Goal: Task Accomplishment & Management: Use online tool/utility

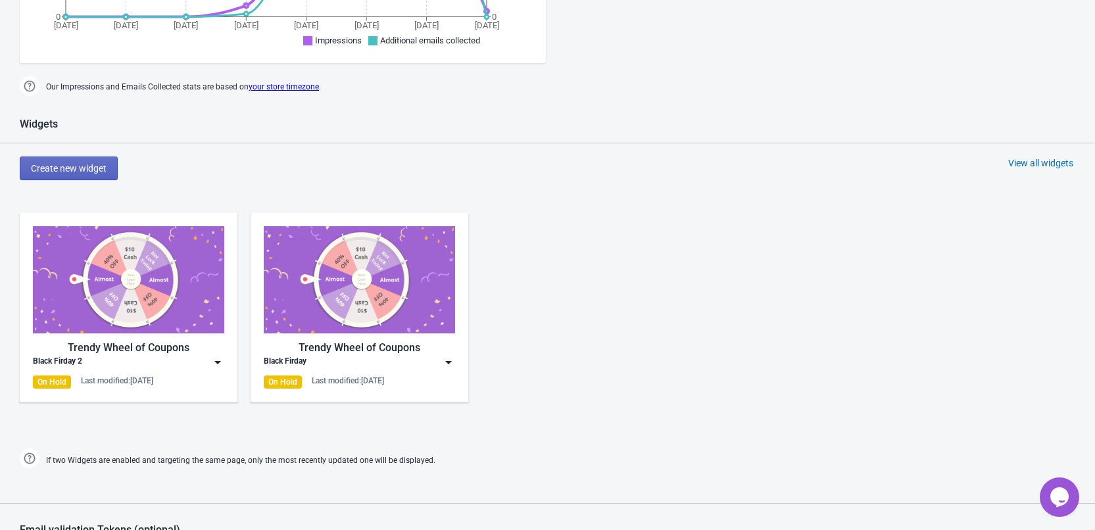
scroll to position [460, 0]
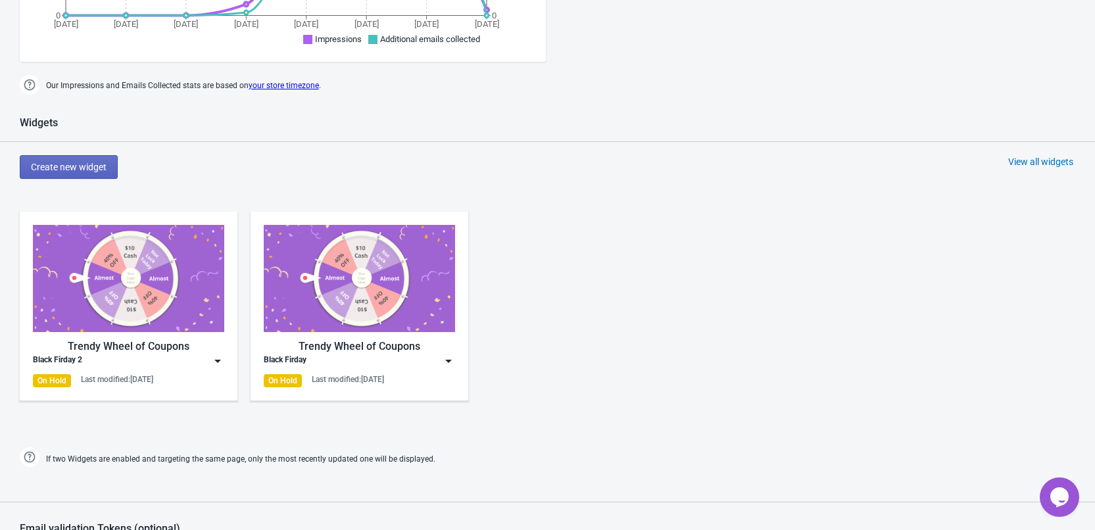
click at [110, 315] on img at bounding box center [128, 278] width 191 height 107
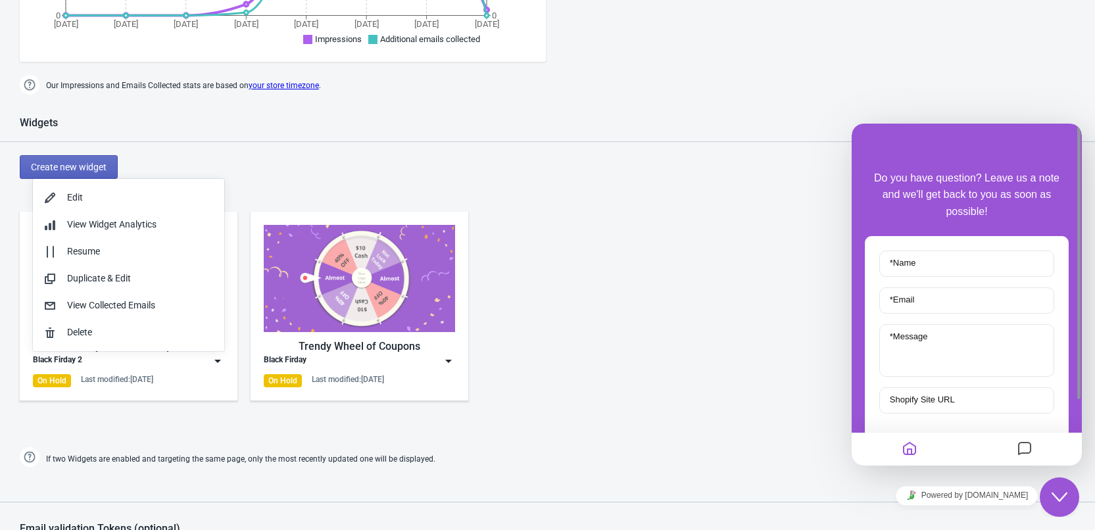
scroll to position [0, 0]
click at [379, 188] on div "Widgets Create new widget View all widgets Trendy Wheel of Coupons Black Firday…" at bounding box center [547, 293] width 1095 height 354
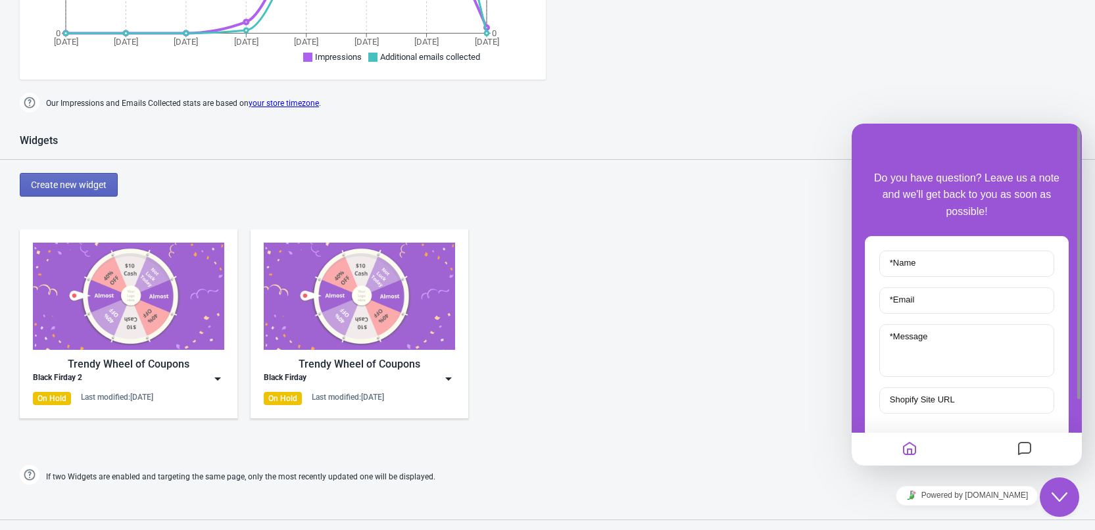
scroll to position [592, 0]
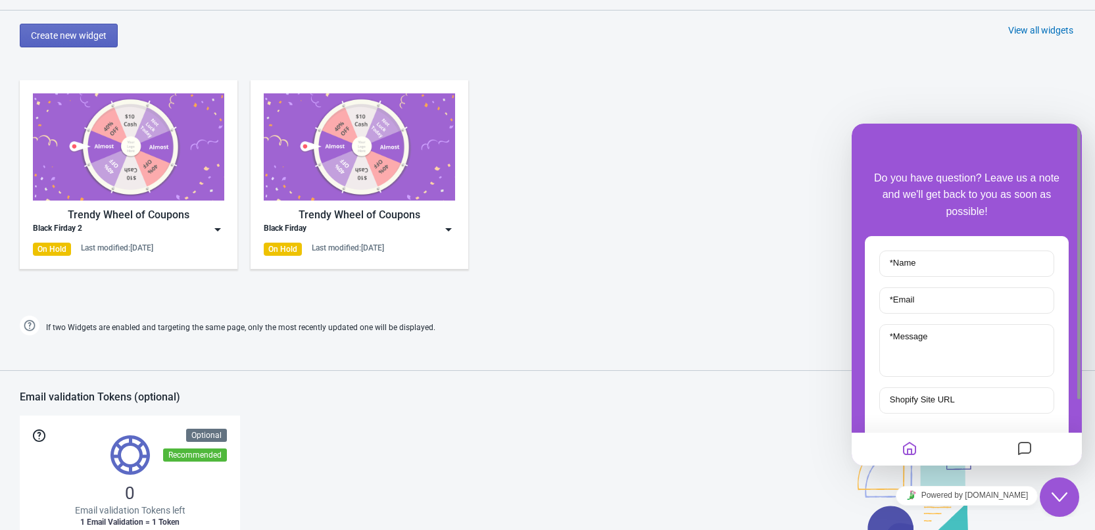
click at [112, 197] on img at bounding box center [128, 146] width 191 height 107
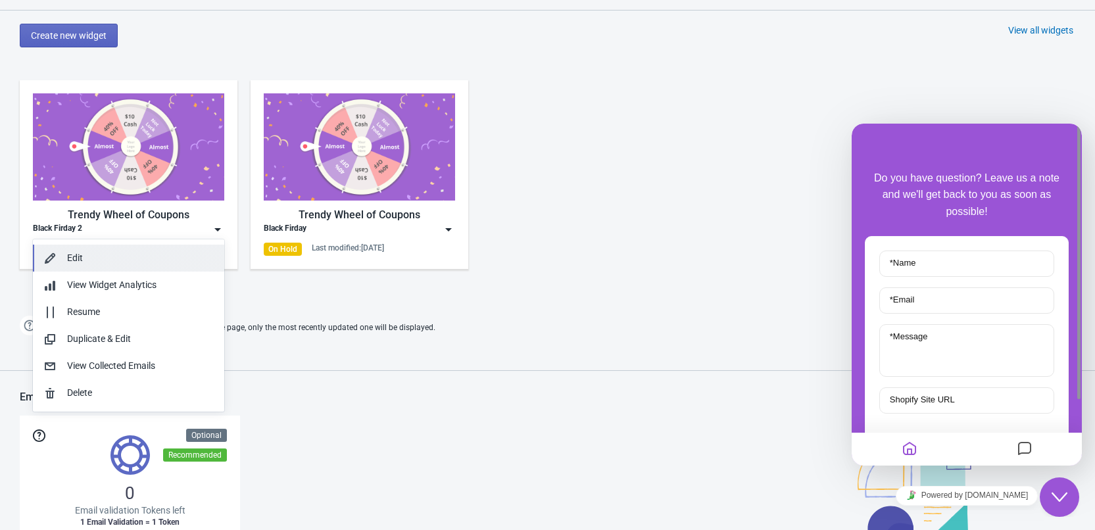
click at [72, 257] on div "Edit" at bounding box center [140, 258] width 147 height 14
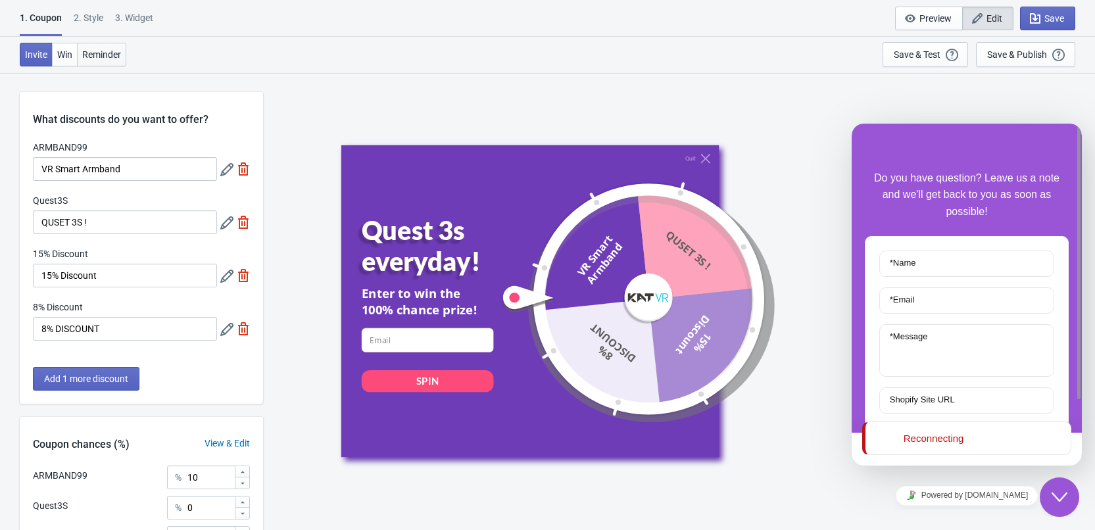
click at [103, 56] on span "Reminder" at bounding box center [101, 54] width 39 height 11
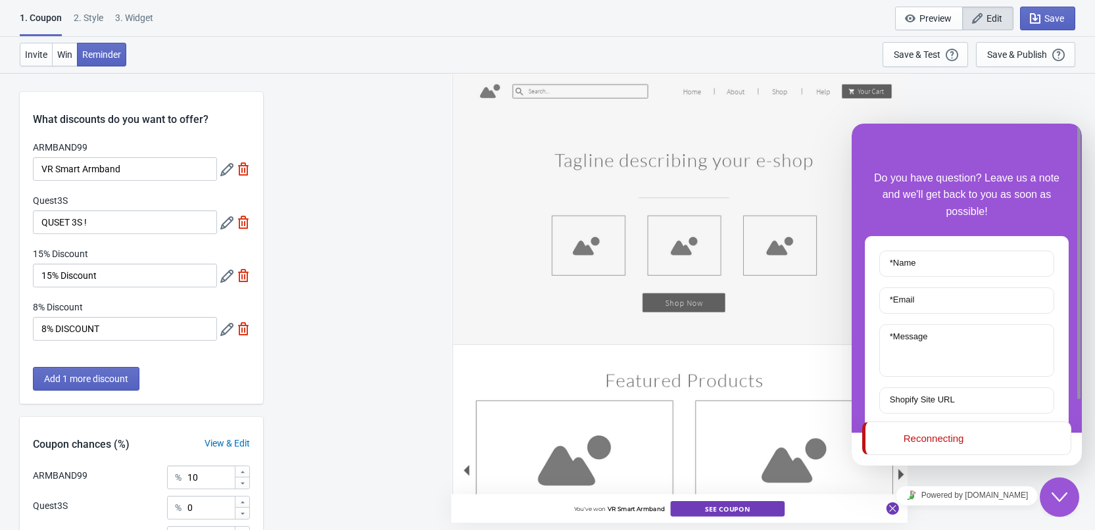
click at [140, 24] on div "3. Widget" at bounding box center [134, 22] width 38 height 23
click at [141, 16] on div "3. Widget" at bounding box center [134, 22] width 38 height 23
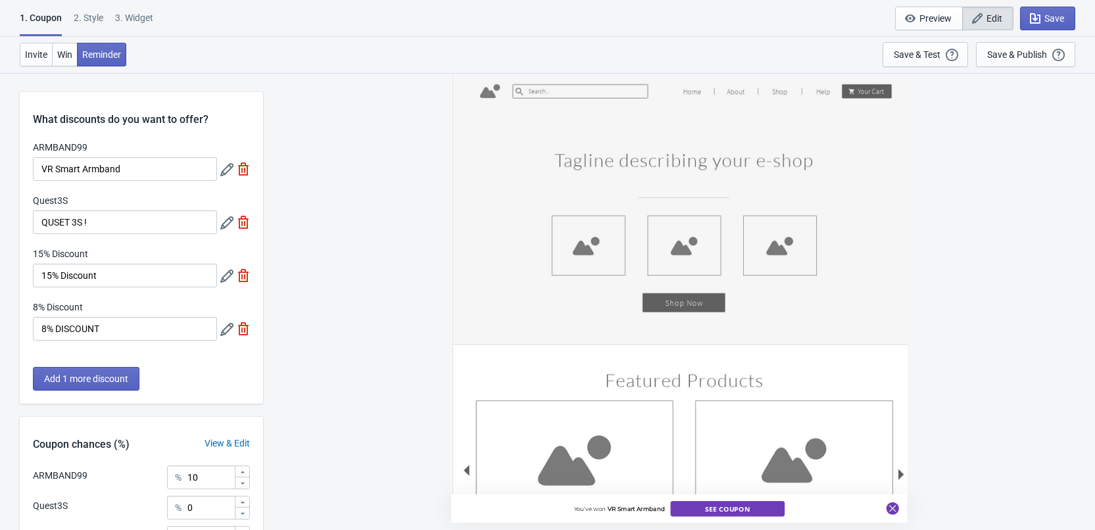
click at [131, 20] on div "3. Widget" at bounding box center [134, 22] width 38 height 23
click at [140, 14] on div "3. Widget" at bounding box center [134, 22] width 38 height 23
select select "once"
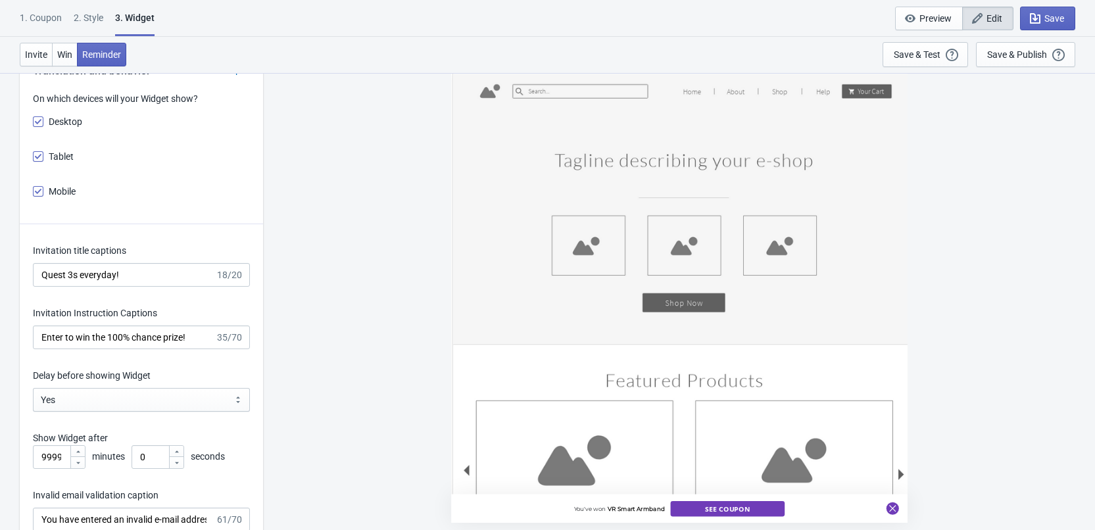
scroll to position [1587, 0]
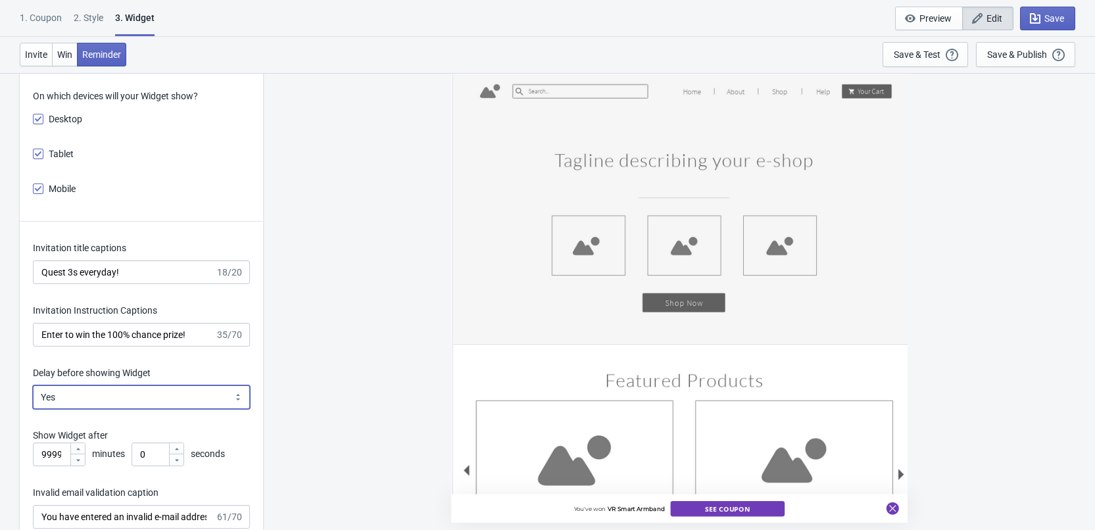
click at [93, 399] on select "Yes No" at bounding box center [141, 397] width 217 height 24
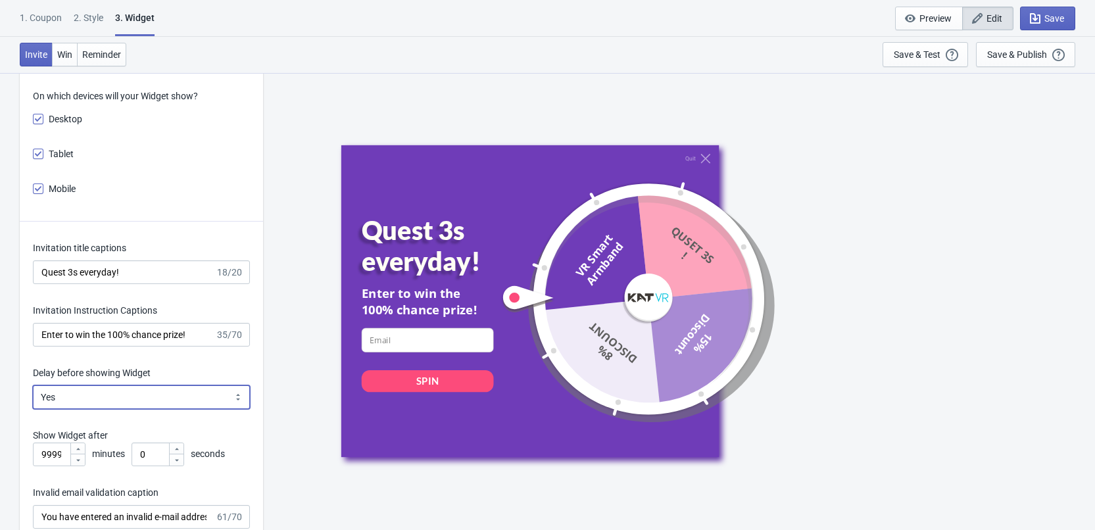
select select "left"
click at [33, 385] on select "Yes No" at bounding box center [141, 397] width 217 height 24
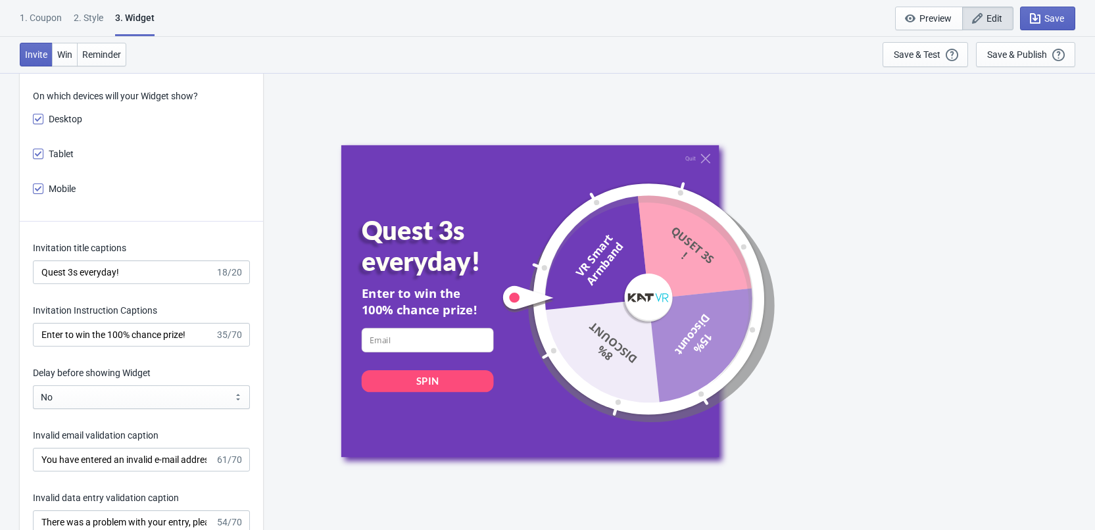
click at [265, 436] on div "What information do you want to collect? Ask visitors for to fill in our questi…" at bounding box center [547, 268] width 1095 height 3566
click at [1035, 22] on icon "button" at bounding box center [1035, 18] width 11 height 11
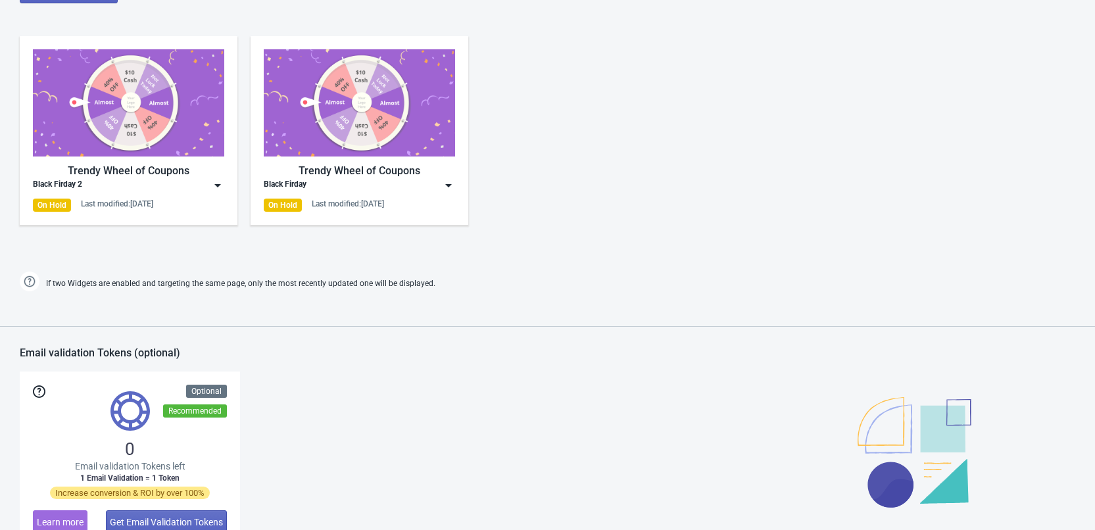
scroll to position [601, 0]
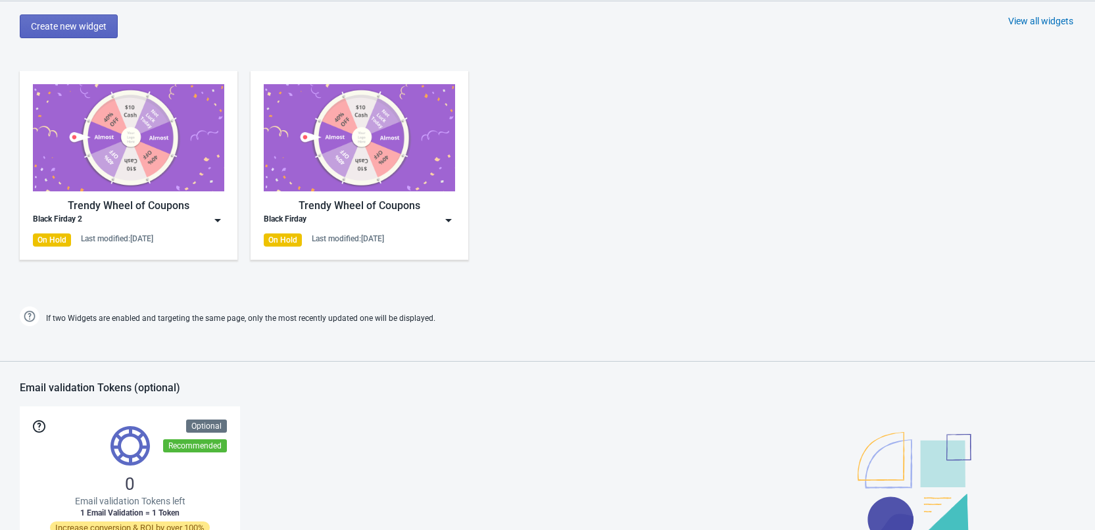
click at [139, 186] on img at bounding box center [128, 137] width 191 height 107
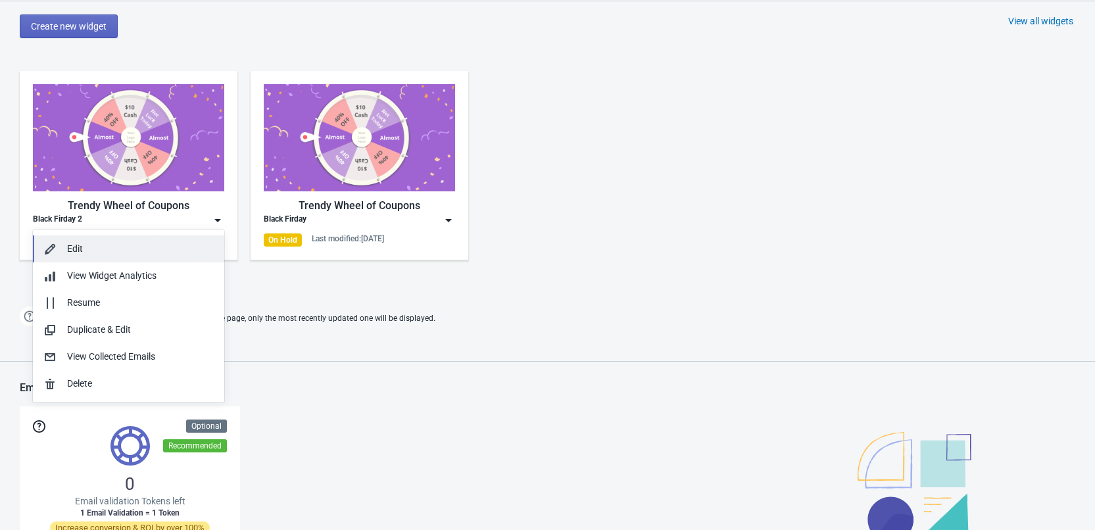
click at [101, 249] on div "Edit" at bounding box center [140, 249] width 147 height 14
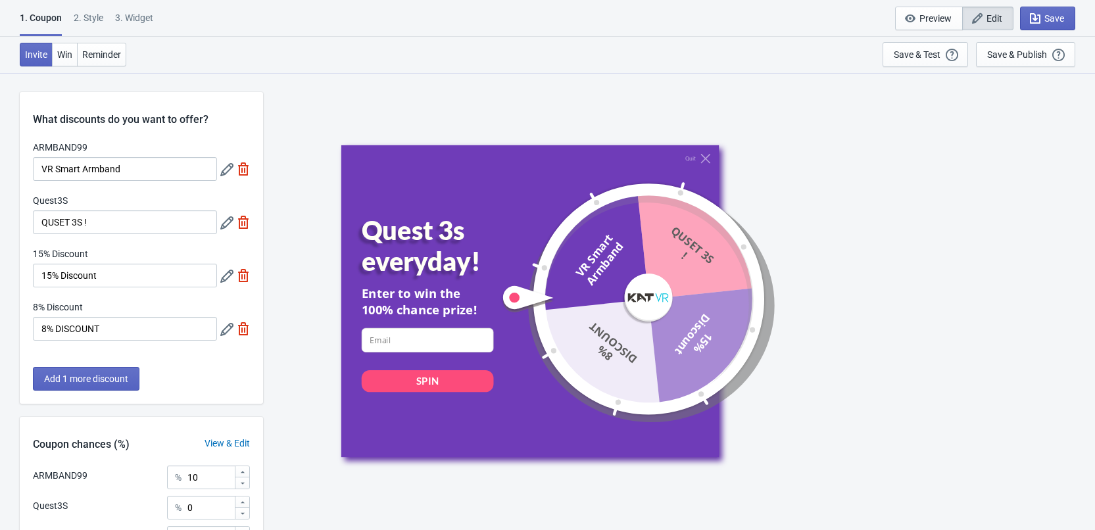
click at [86, 22] on div "2 . Style" at bounding box center [89, 22] width 30 height 23
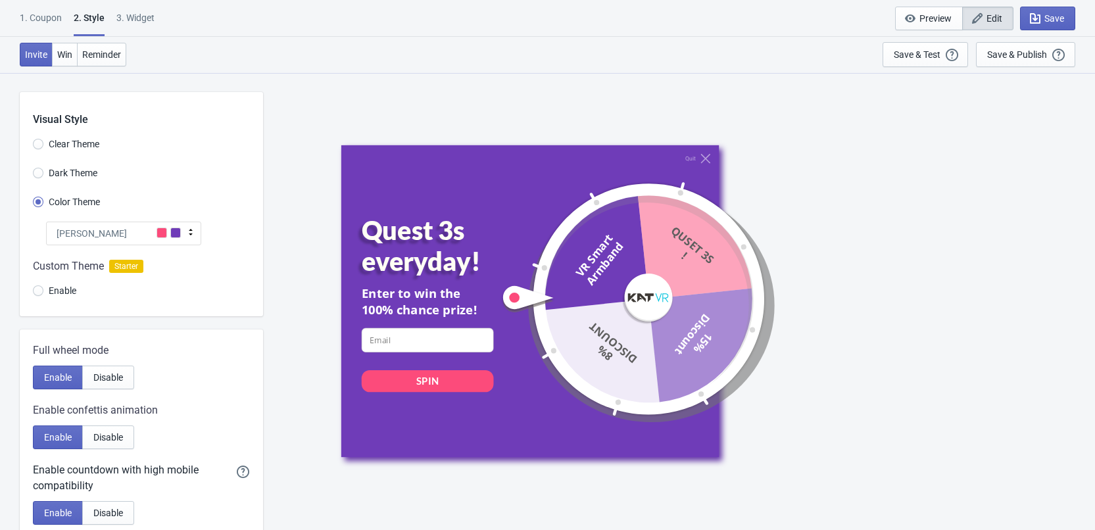
scroll to position [66, 0]
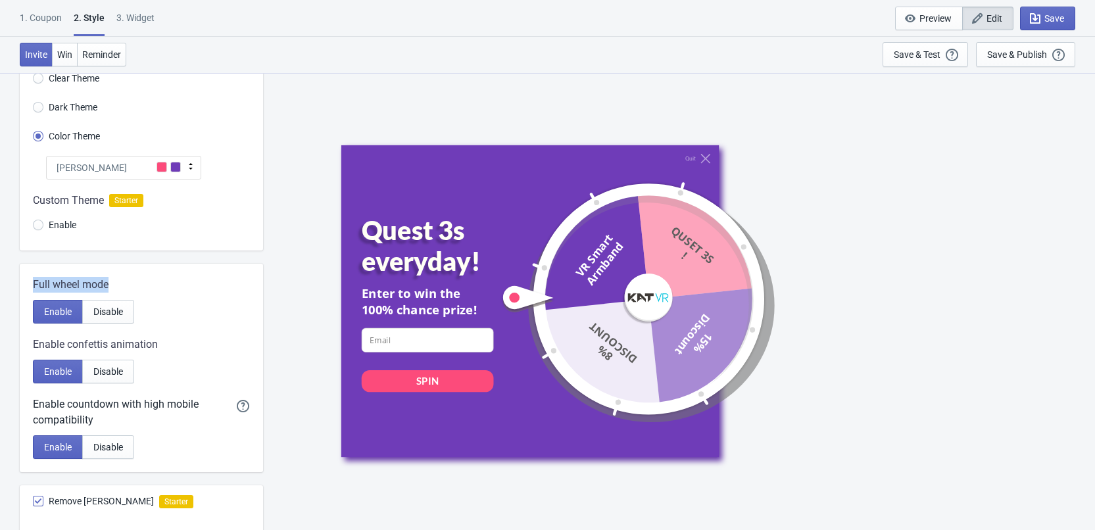
drag, startPoint x: 79, startPoint y: 284, endPoint x: 30, endPoint y: 280, distance: 49.5
click at [30, 280] on div "Full wheel mode Enable Disable Enable confettis animation Enable Disable Enable…" at bounding box center [141, 368] width 243 height 208
click at [177, 286] on div "Full wheel mode" at bounding box center [141, 285] width 217 height 16
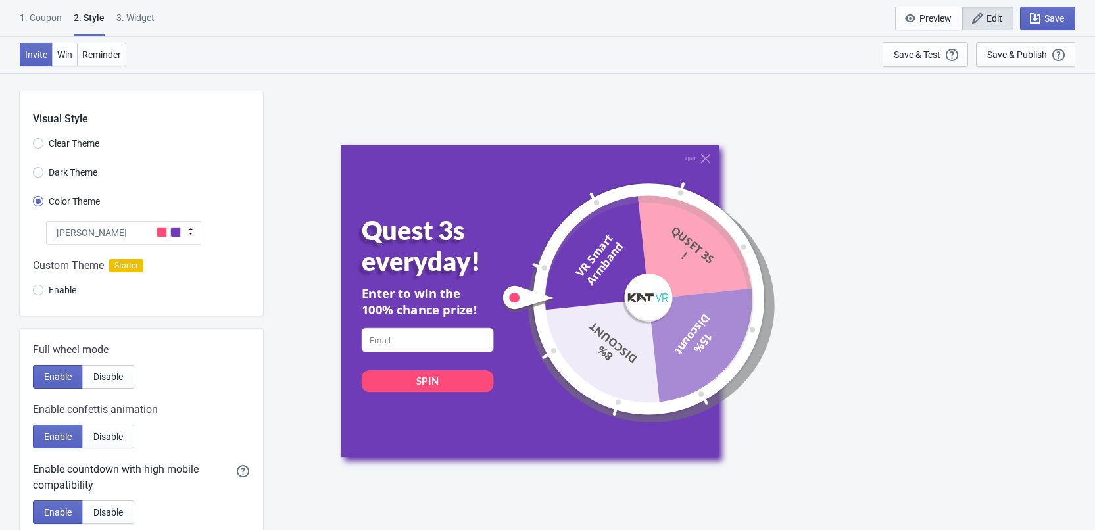
scroll to position [0, 0]
click at [74, 45] on button "Win" at bounding box center [65, 55] width 26 height 24
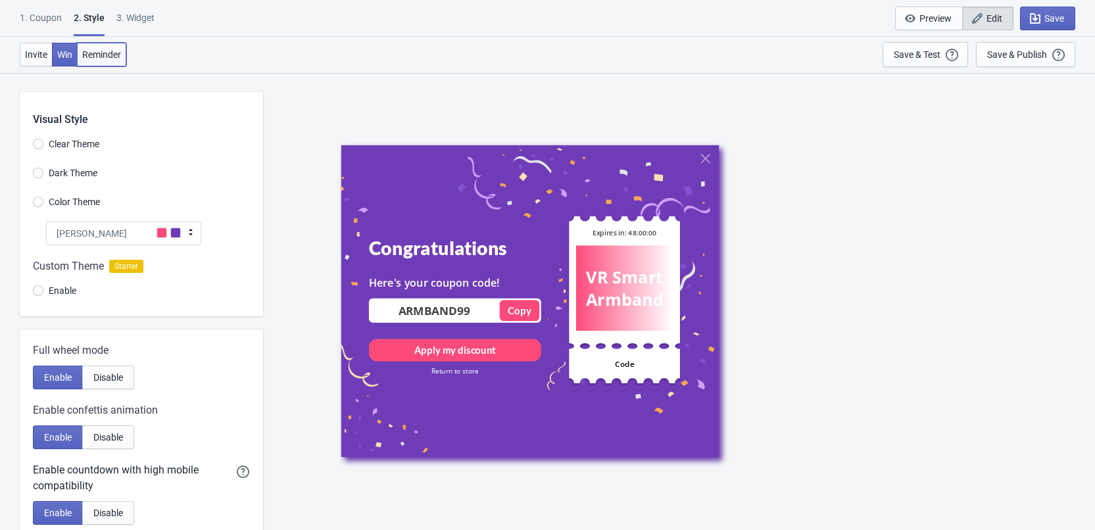
click at [97, 61] on button "Reminder" at bounding box center [101, 55] width 49 height 24
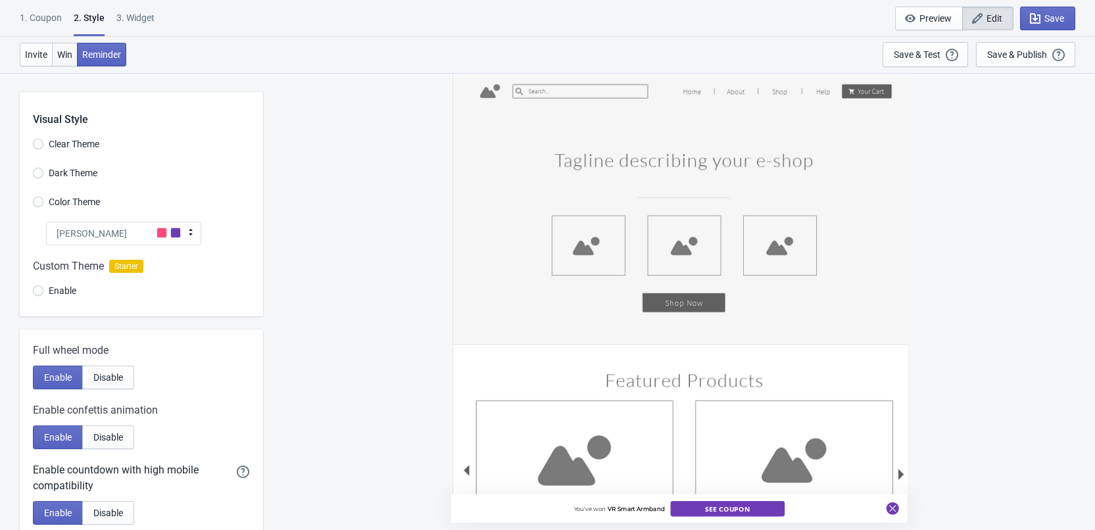
click at [61, 59] on span "Win" at bounding box center [64, 54] width 15 height 11
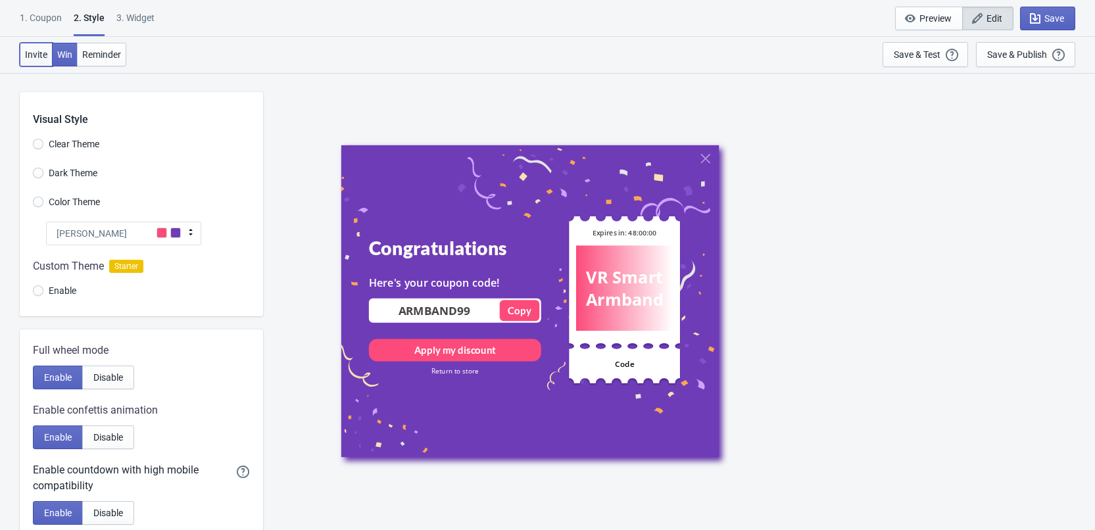
click at [45, 59] on span "Invite" at bounding box center [36, 54] width 22 height 11
radio input "true"
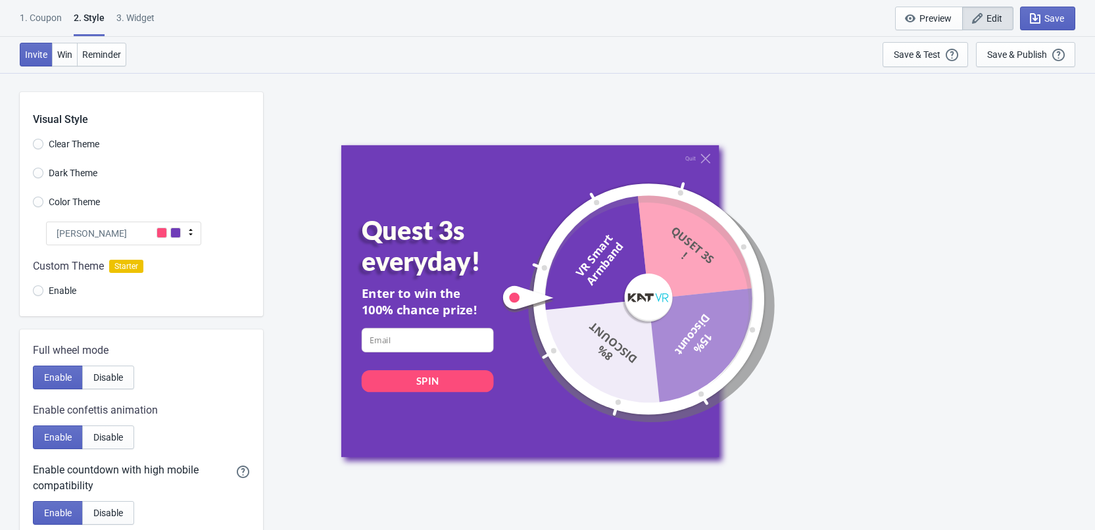
click at [121, 19] on div "3. Widget" at bounding box center [135, 22] width 38 height 23
select select "once"
select select "left"
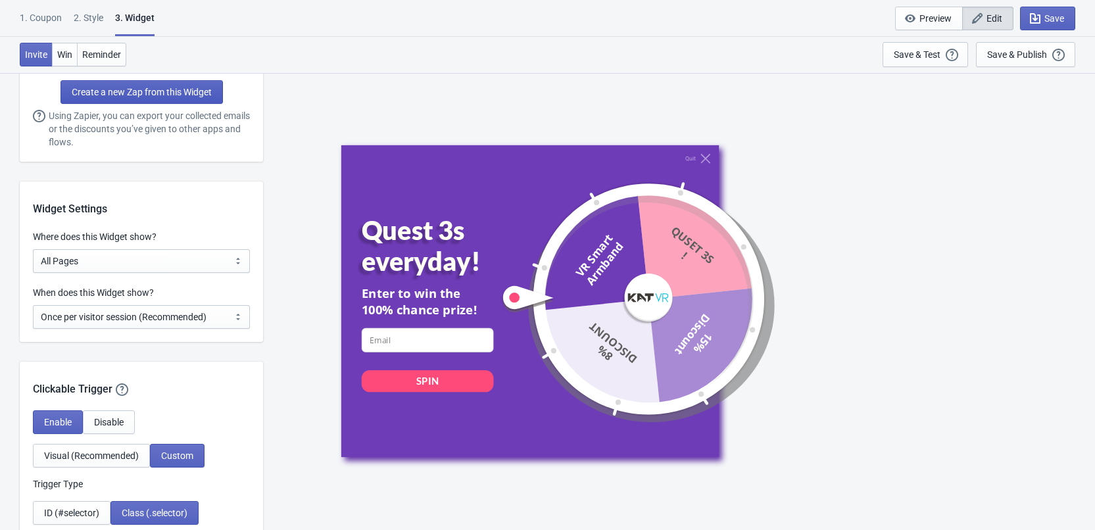
scroll to position [986, 0]
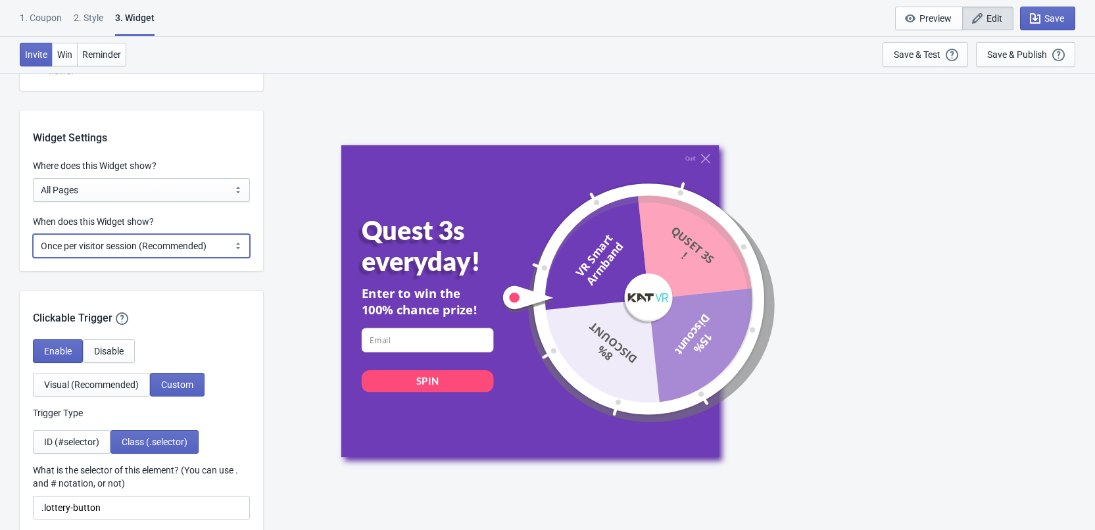
click at [160, 249] on select "Every new visit of page Once every period of time Once per visitor session (Rec…" at bounding box center [141, 246] width 217 height 24
click at [165, 242] on select "Every new visit of page Once every period of time Once per visitor session (Rec…" at bounding box center [141, 246] width 217 height 24
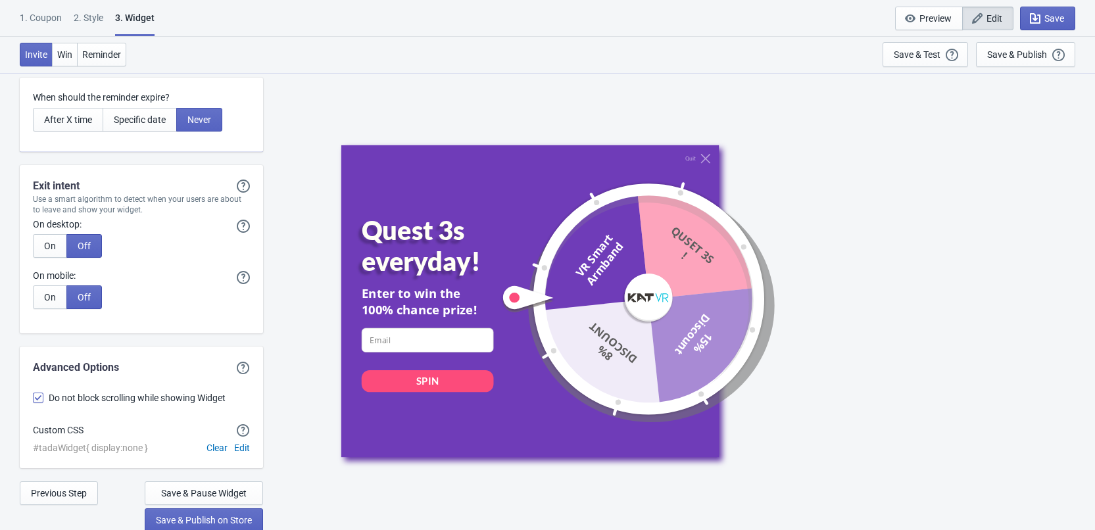
scroll to position [3108, 0]
click at [814, 42] on div "Invite Win Reminder Save & Test Open a Widget Preview of your site so that you …" at bounding box center [547, 55] width 1095 height 36
click at [815, 19] on div "1. Coupon 2 . Style 3. Widget 1. Coupon 2 . Style 3. Widget Save and Exit Previ…" at bounding box center [547, 18] width 1095 height 37
click at [815, 135] on div "Quit Quest 3s everyday! Enter to win the 100% chance prize! email-input SPIN VR…" at bounding box center [679, 300] width 819 height 457
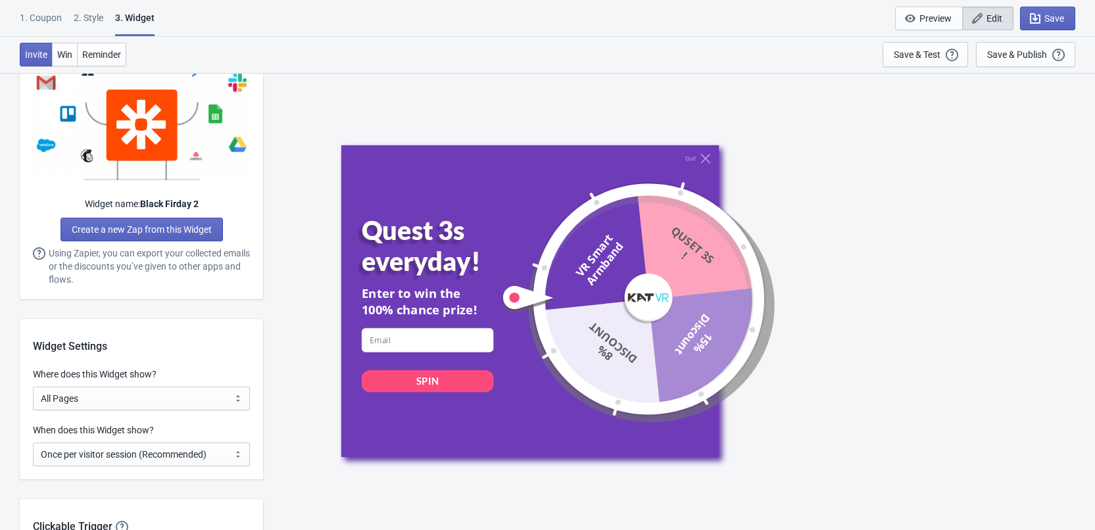
scroll to position [806, 0]
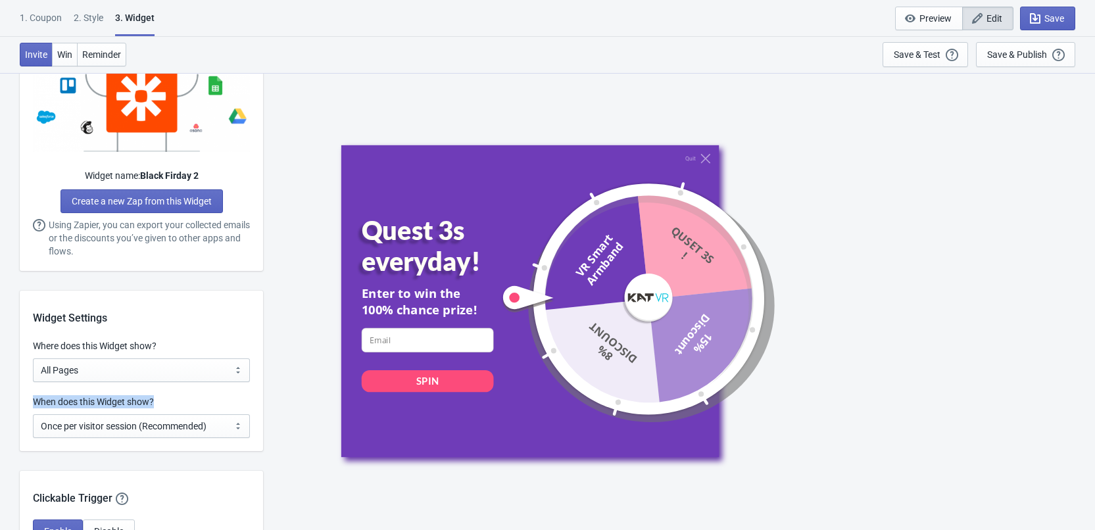
drag, startPoint x: 166, startPoint y: 401, endPoint x: 35, endPoint y: 398, distance: 130.9
click at [35, 398] on div "When does this Widget show?" at bounding box center [141, 403] width 217 height 16
click at [120, 424] on select "Every new visit of page Once every period of time Once per visitor session (Rec…" at bounding box center [141, 426] width 217 height 24
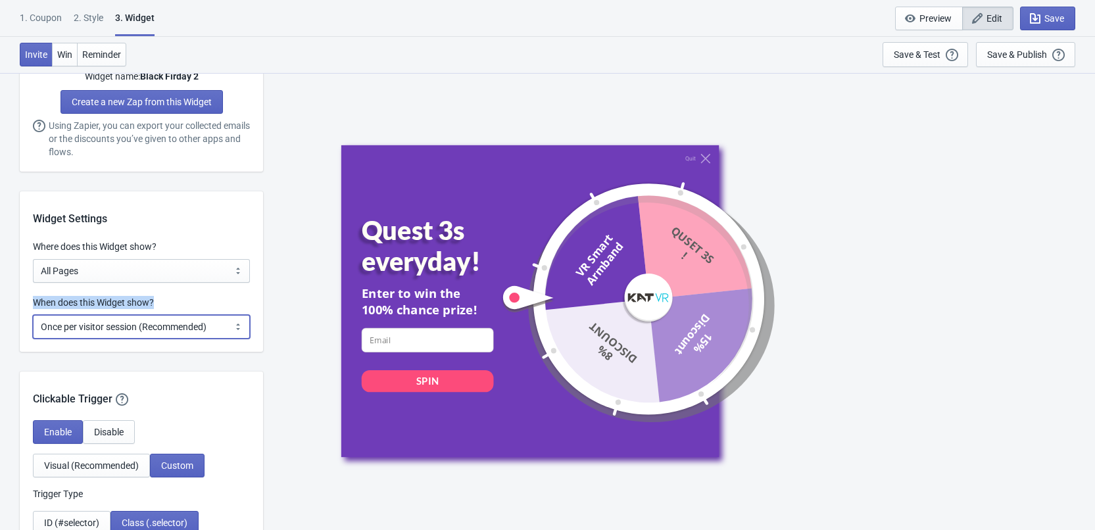
scroll to position [938, 0]
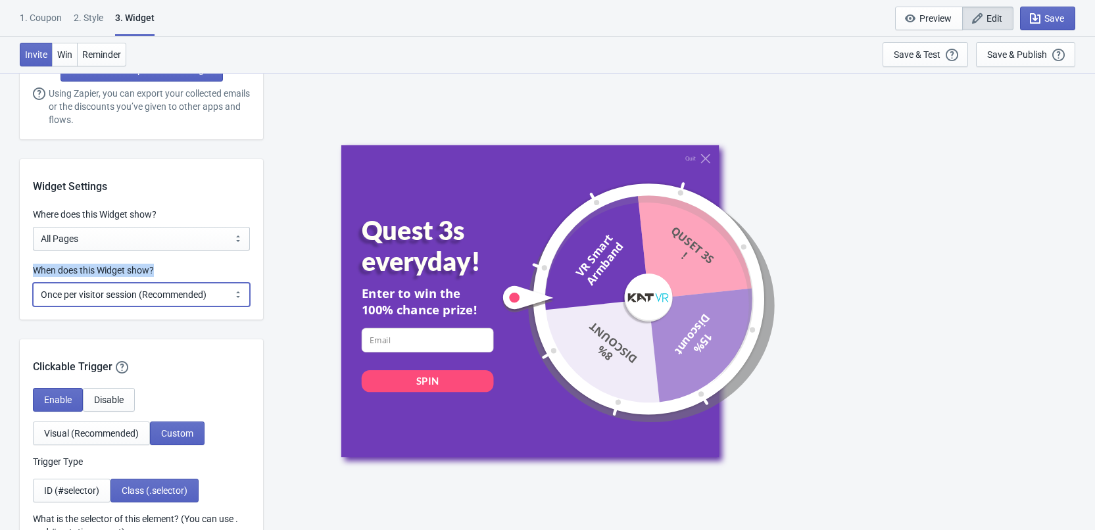
click at [95, 285] on select "Every new visit of page Once every period of time Once per visitor session (Rec…" at bounding box center [141, 295] width 217 height 24
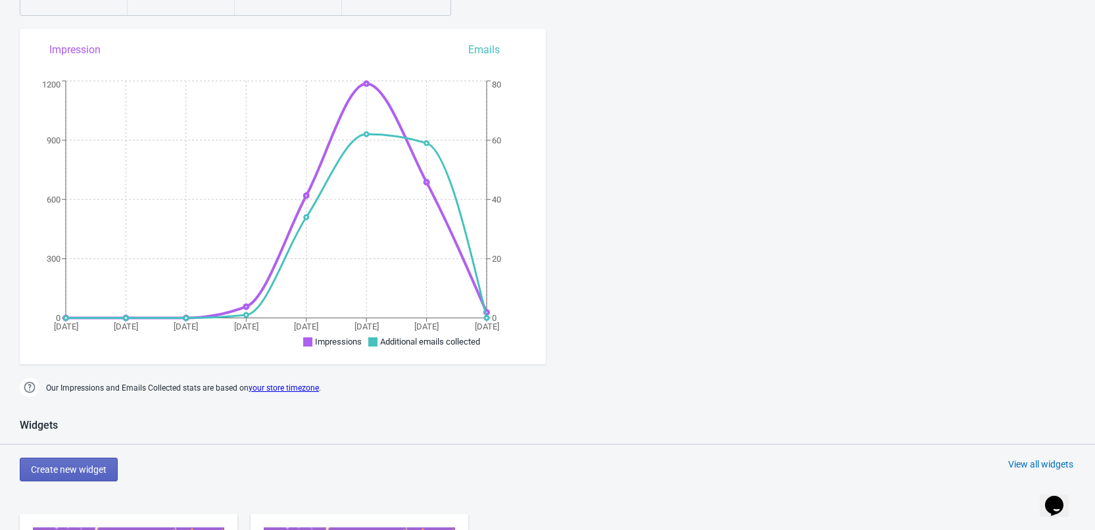
scroll to position [197, 0]
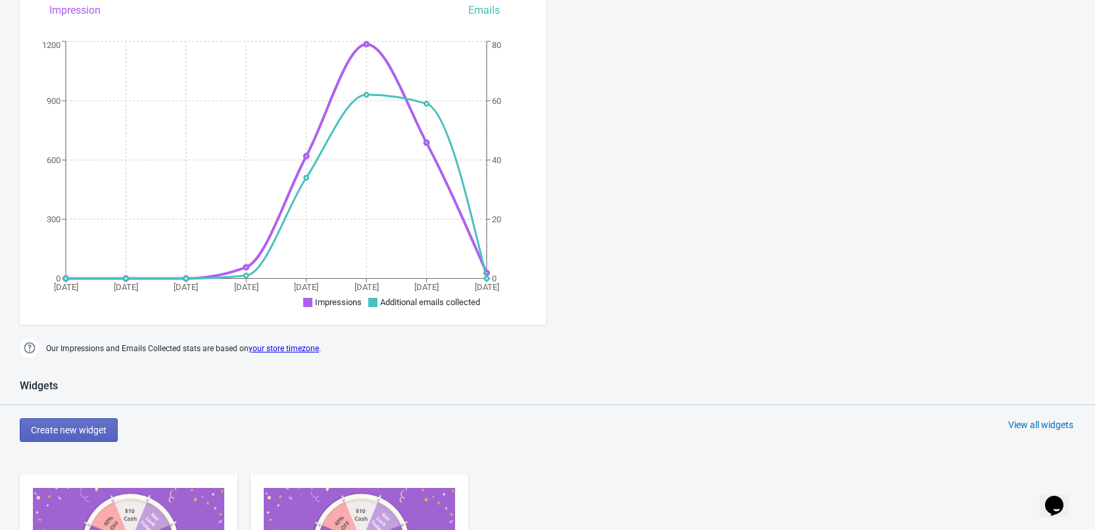
click at [1061, 496] on icon "$i18n('chat', 'chat_widget')" at bounding box center [1054, 506] width 18 height 20
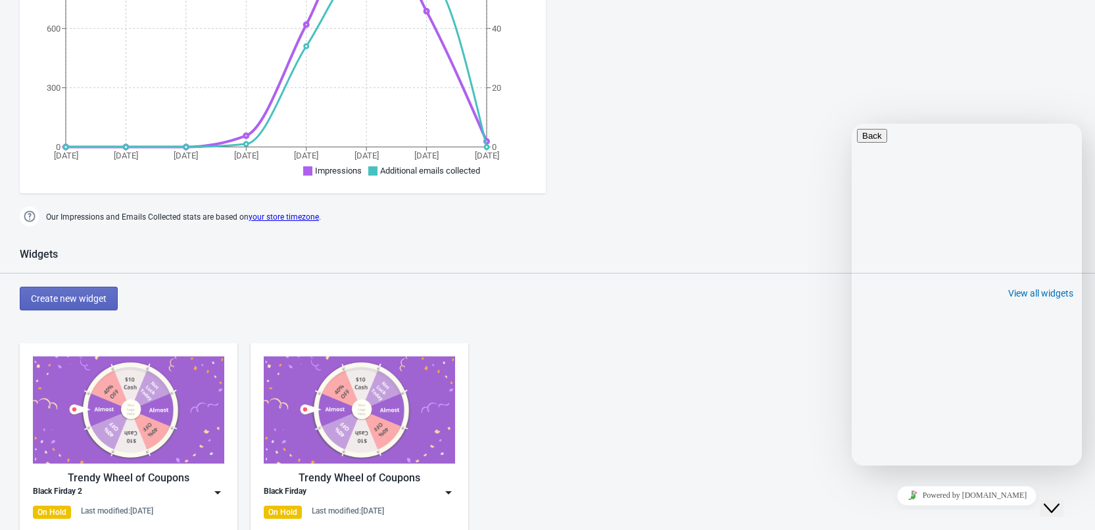
type input "h"
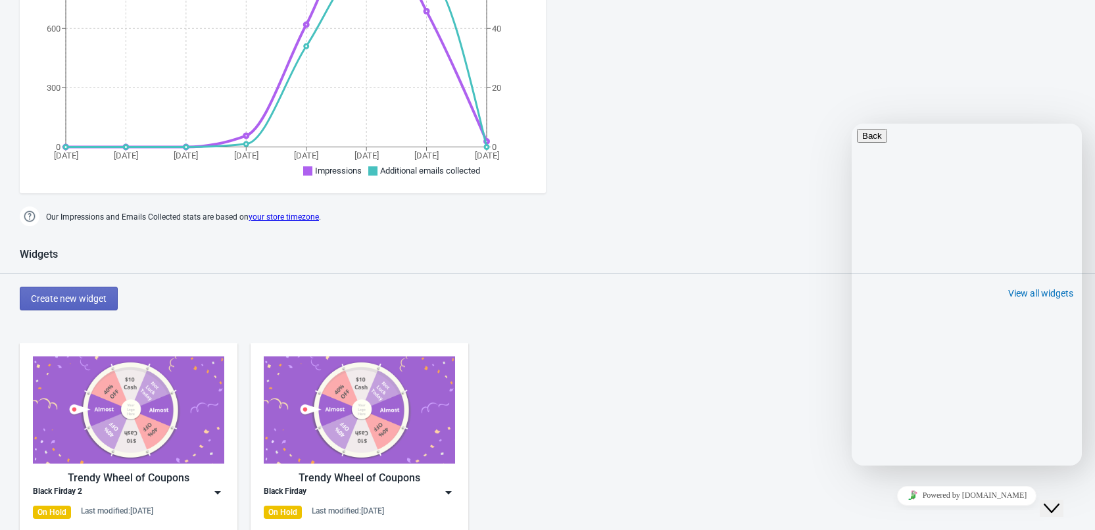
click at [689, 216] on div "Our Impressions and Emails Collected stats are based on your store timezone ." at bounding box center [547, 218] width 1069 height 22
click at [755, 173] on div "Dashboard Billing details Partners Suggestions Dashboard Billing details Partne…" at bounding box center [547, 374] width 1095 height 1381
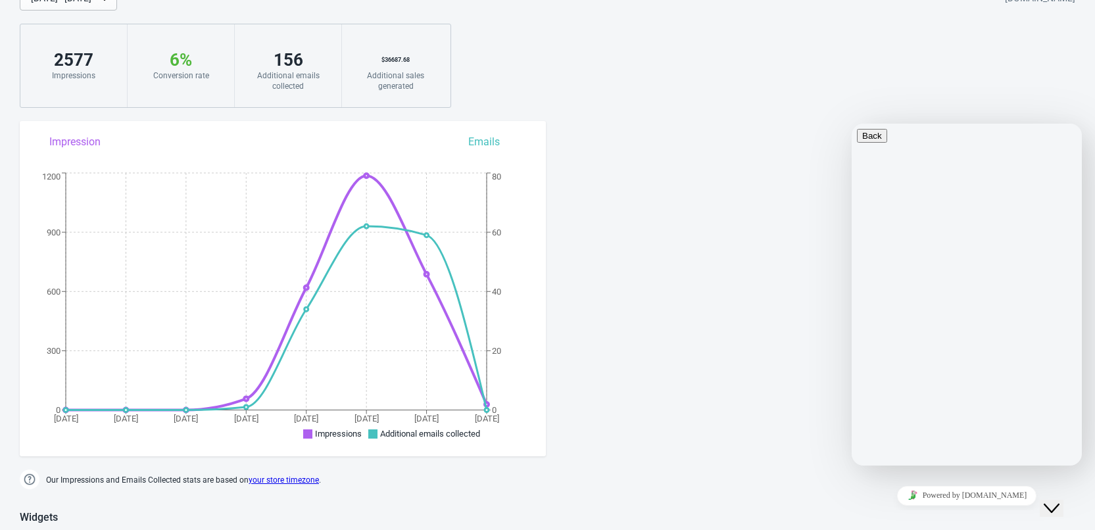
scroll to position [0, 0]
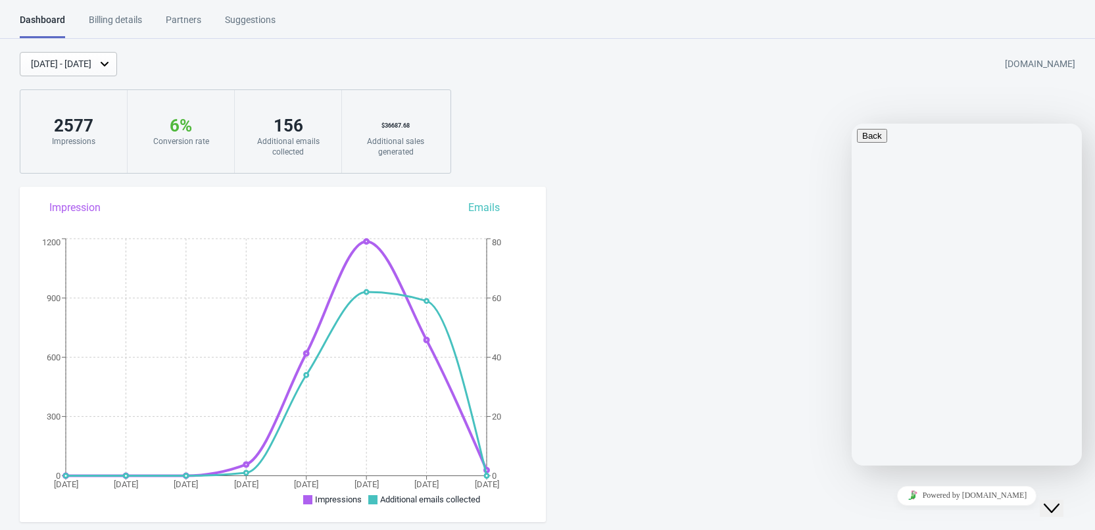
click at [789, 135] on div "[DATE] - [DATE] [DOMAIN_NAME] 2577 Impressions 6 % Your Tada Widget has a conve…" at bounding box center [547, 113] width 1095 height 122
click at [698, 151] on div "[DATE] - [DATE] [DOMAIN_NAME] 2577 Impressions 6 % Your Tada Widget has a conve…" at bounding box center [547, 113] width 1095 height 122
click at [822, 166] on div "[DATE] - [DATE] [DOMAIN_NAME] 2577 Impressions 6 % Your Tada Widget has a conve…" at bounding box center [547, 113] width 1095 height 122
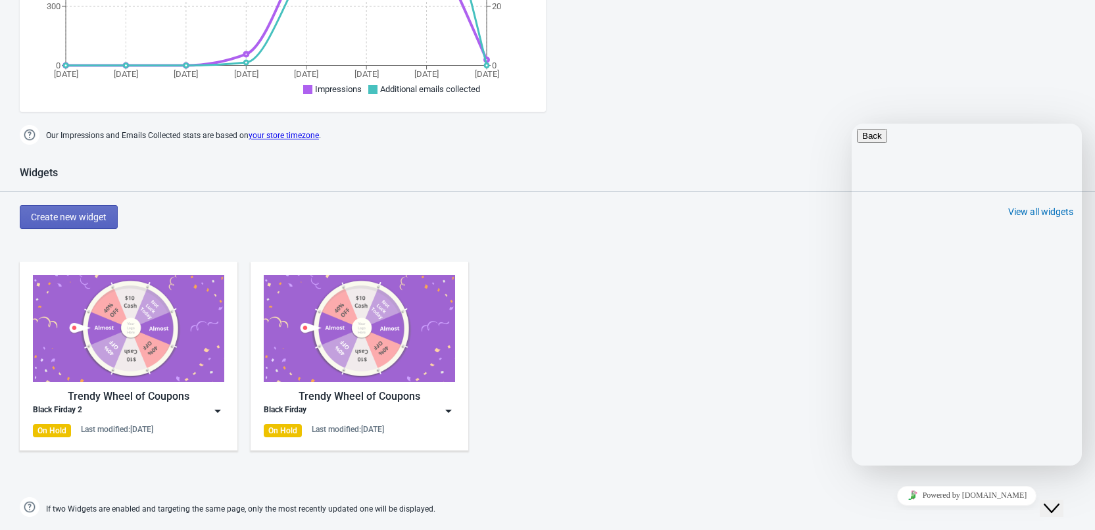
scroll to position [460, 0]
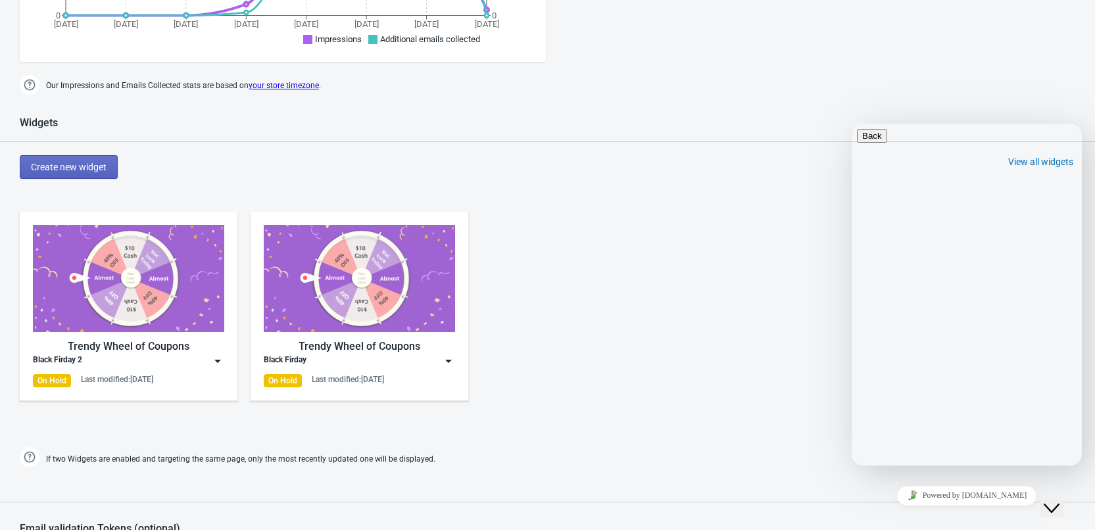
click at [118, 298] on img at bounding box center [128, 278] width 191 height 107
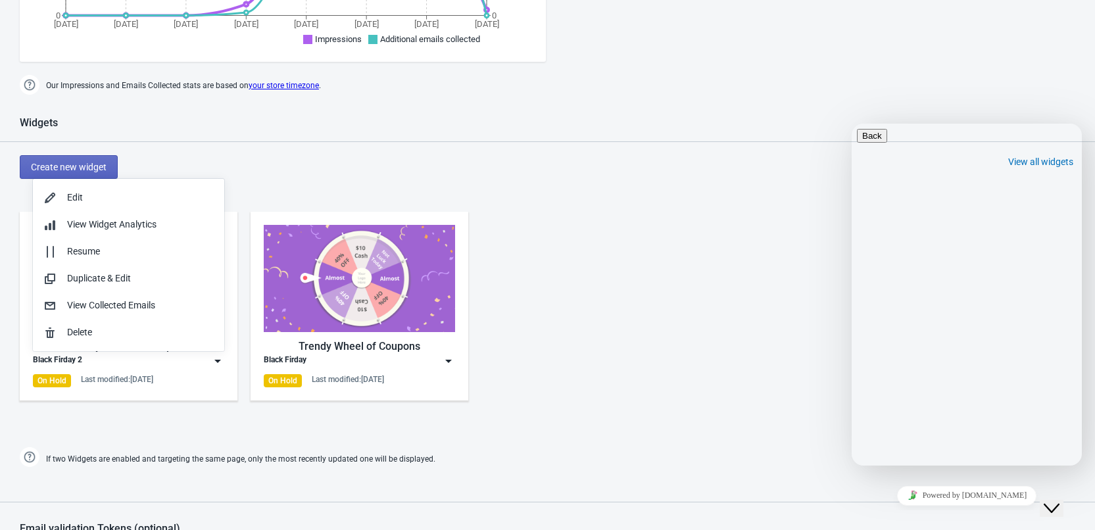
click at [83, 372] on div "Trendy Wheel of Coupons Black Firday 2 On Hold Last modified: [DATE]" at bounding box center [128, 306] width 191 height 162
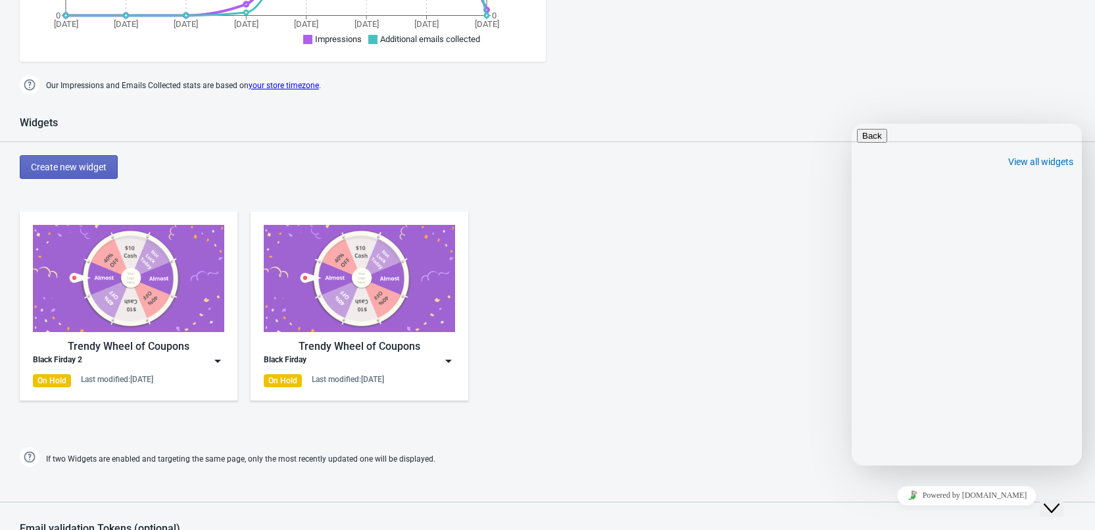
click at [124, 341] on div "Trendy Wheel of Coupons" at bounding box center [128, 347] width 191 height 16
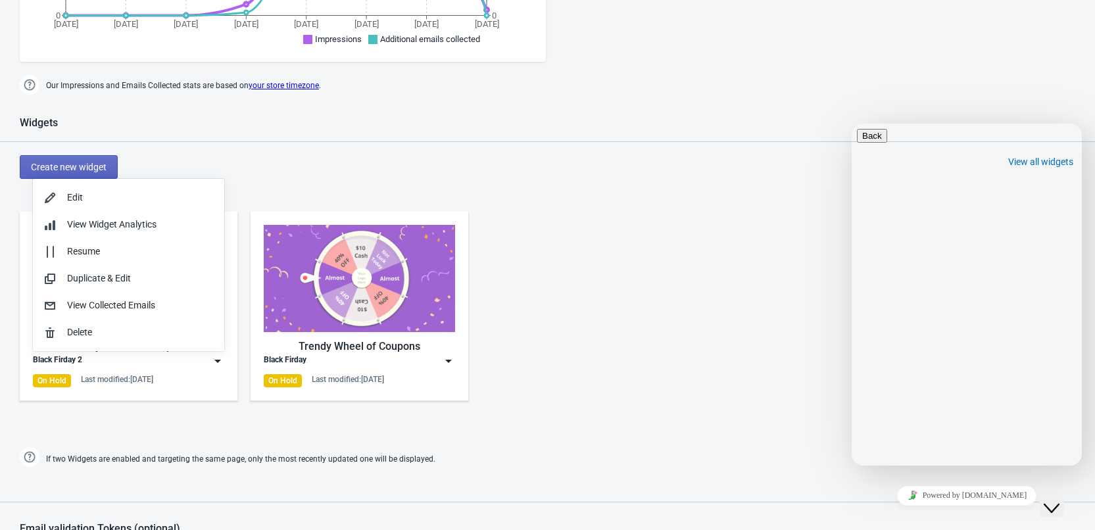
click at [140, 364] on div "Black Firday 2" at bounding box center [128, 360] width 191 height 13
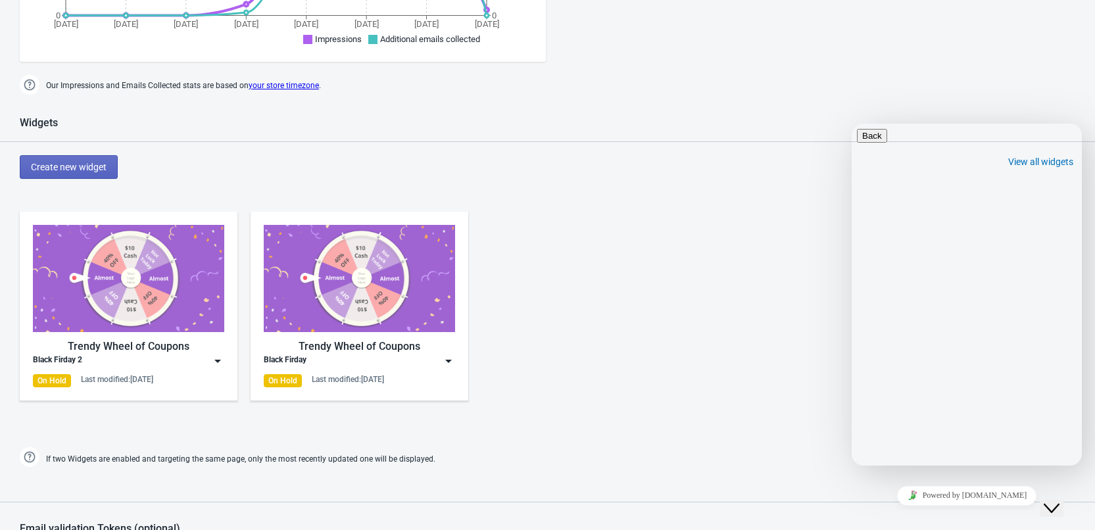
click at [105, 297] on img at bounding box center [128, 278] width 191 height 107
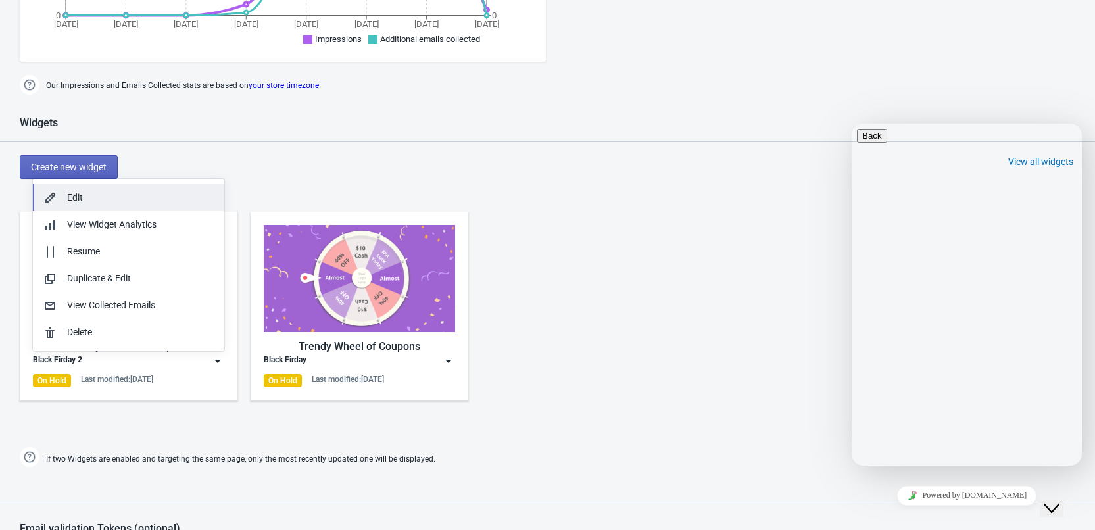
click at [84, 197] on div "Edit" at bounding box center [140, 198] width 147 height 14
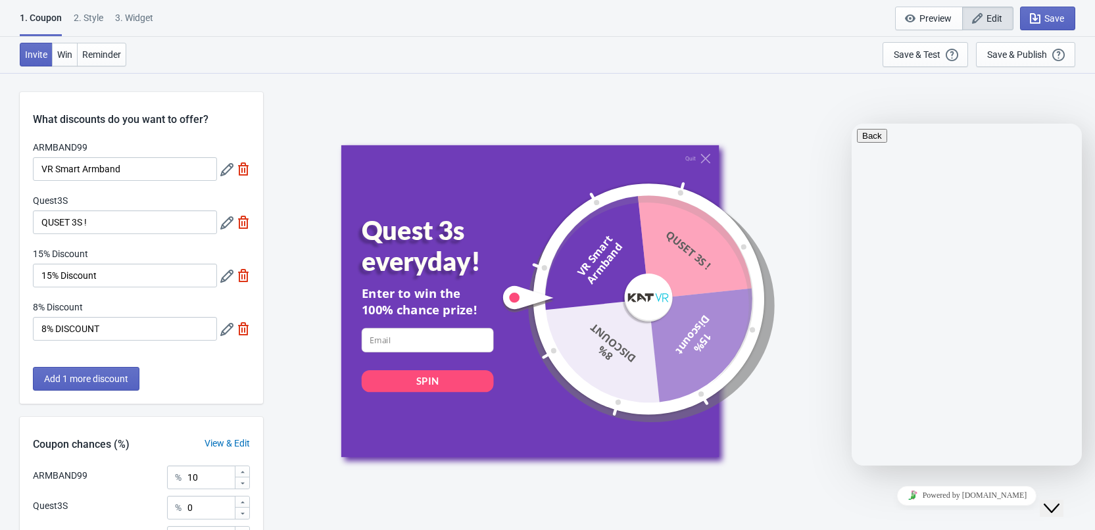
click at [784, 132] on div "Quit Quest 3s everyday! Enter to win the 100% chance prize! email-input SPIN VR…" at bounding box center [679, 300] width 819 height 457
click at [143, 14] on div "3. Widget" at bounding box center [134, 22] width 38 height 23
select select "once"
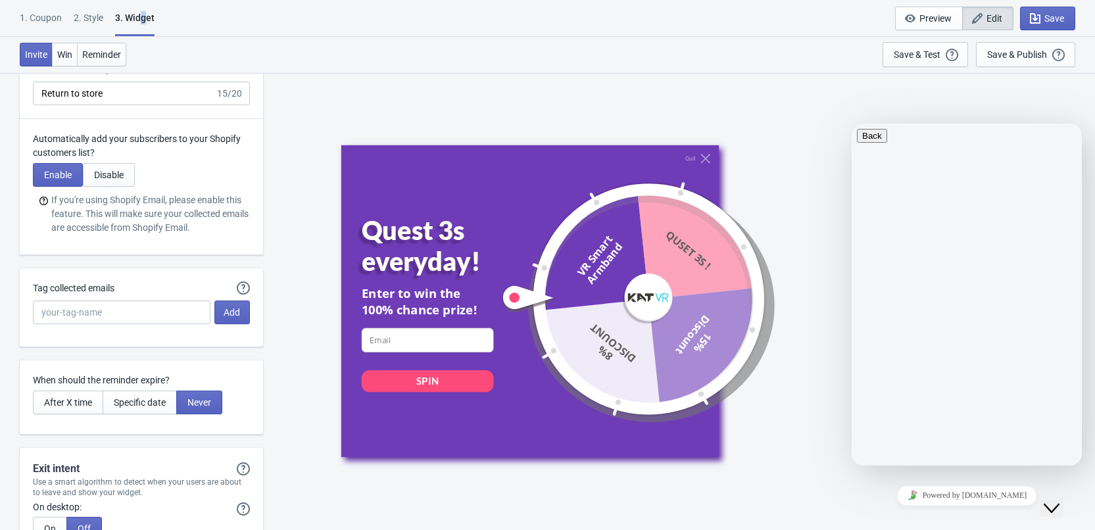
scroll to position [3165, 0]
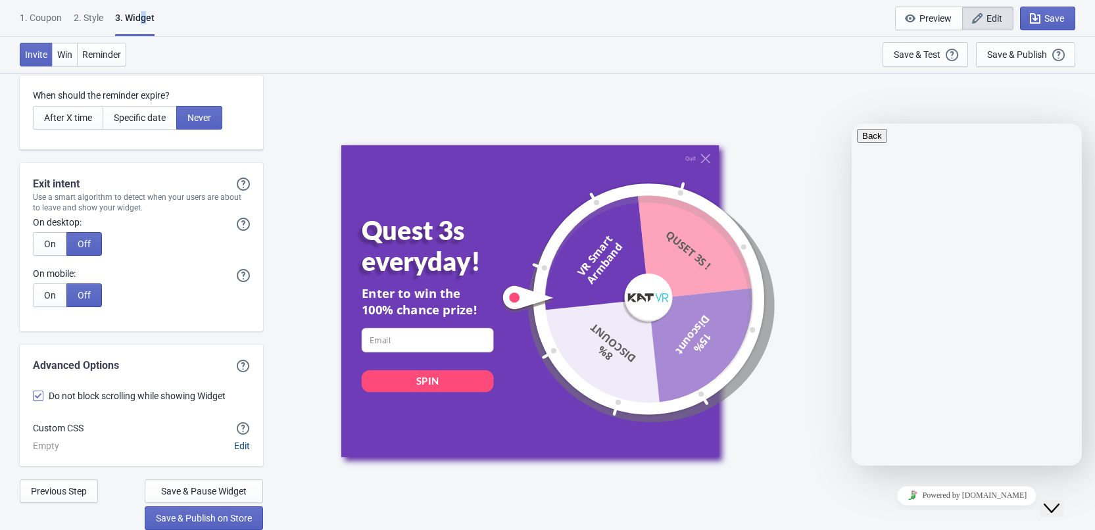
click at [243, 448] on span "Edit" at bounding box center [242, 446] width 16 height 11
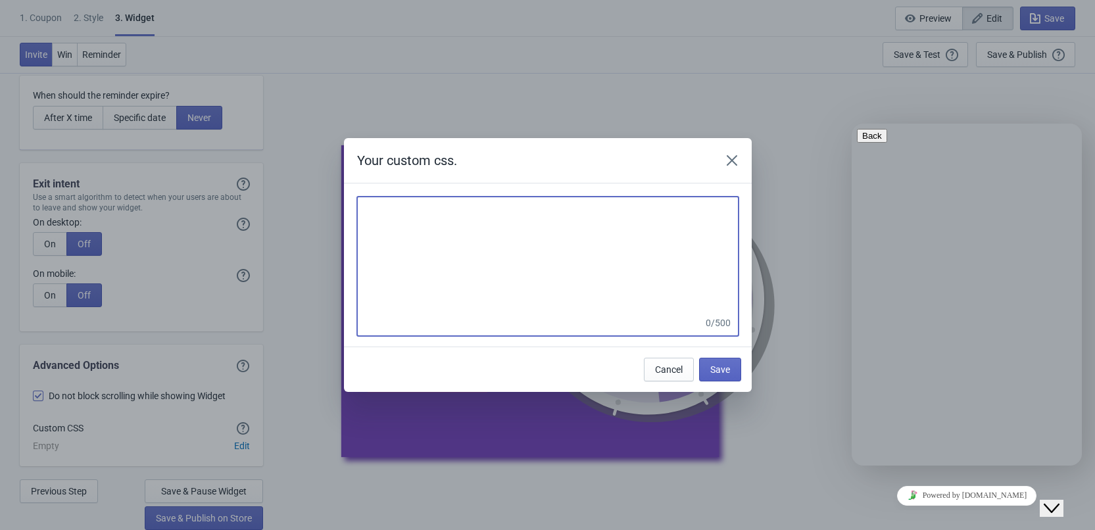
click at [437, 287] on textarea at bounding box center [547, 256] width 381 height 118
click at [723, 157] on button "Close" at bounding box center [732, 161] width 24 height 24
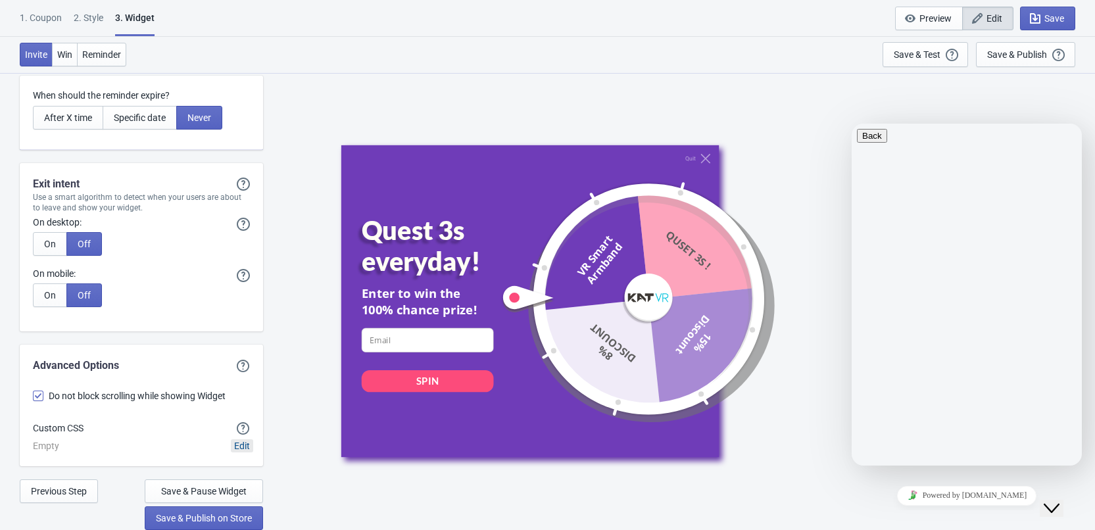
click at [248, 449] on span "Edit" at bounding box center [242, 446] width 16 height 11
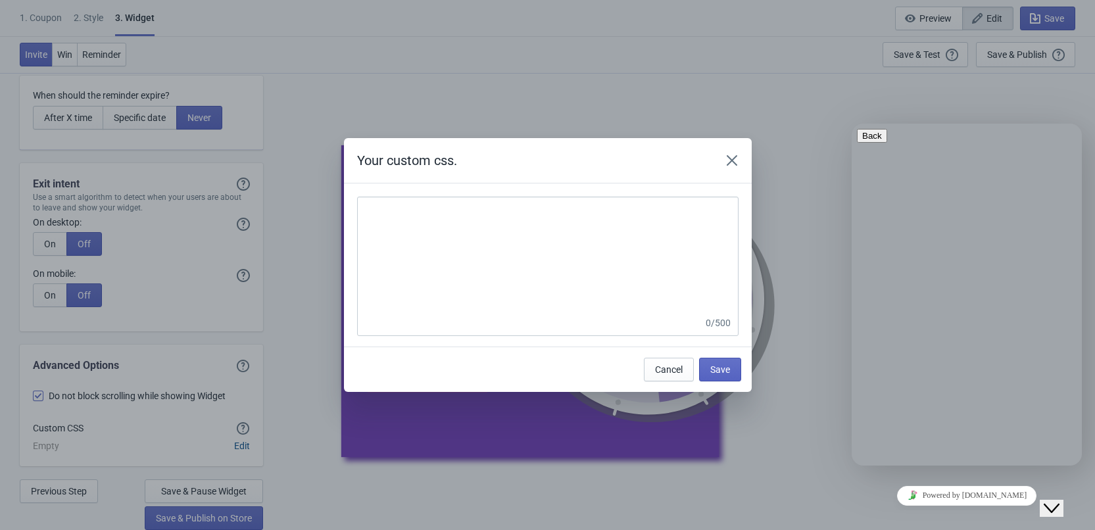
scroll to position [0, 0]
click at [729, 158] on icon "Close" at bounding box center [731, 160] width 11 height 11
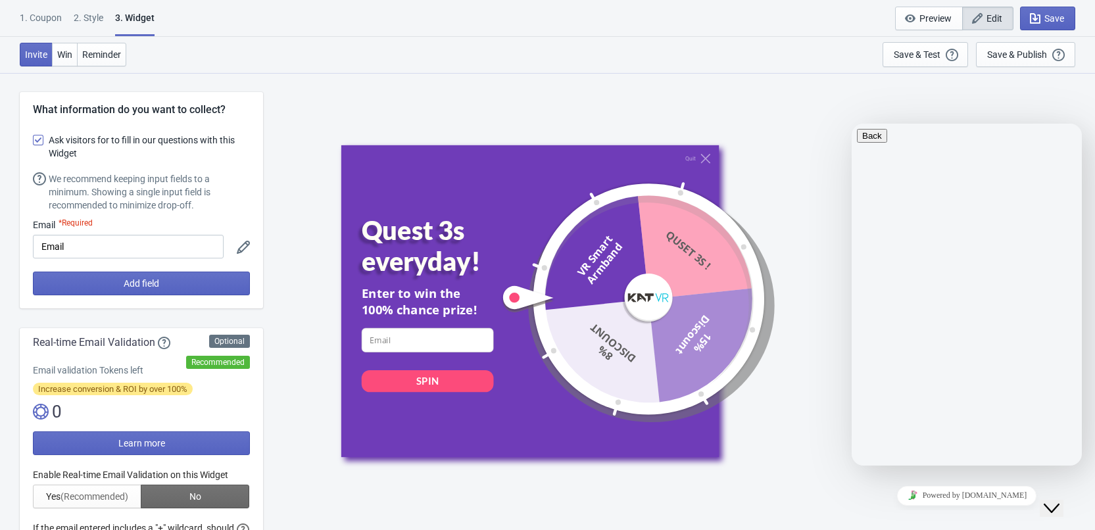
scroll to position [3165, 0]
